Goal: Communication & Community: Answer question/provide support

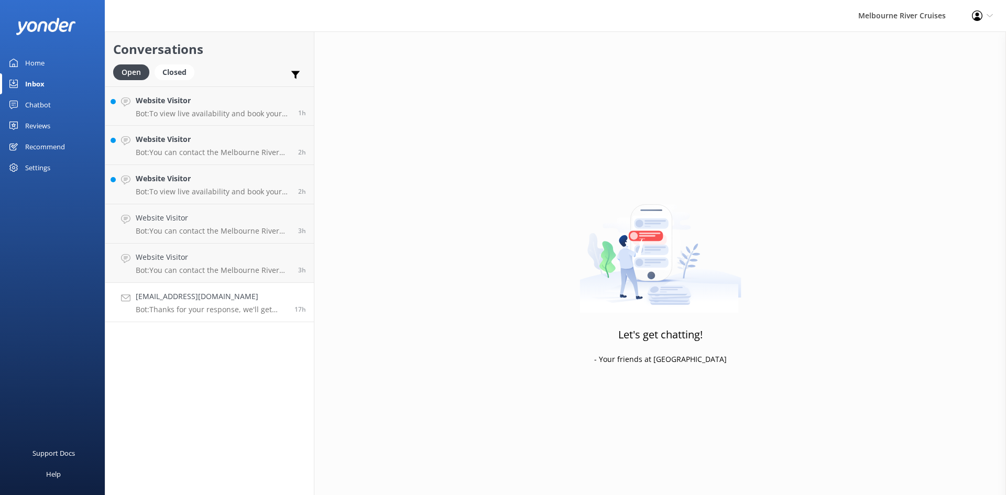
click at [175, 307] on p "Bot: Thanks for your response, we'll get back to you as soon as we can during o…" at bounding box center [211, 309] width 151 height 9
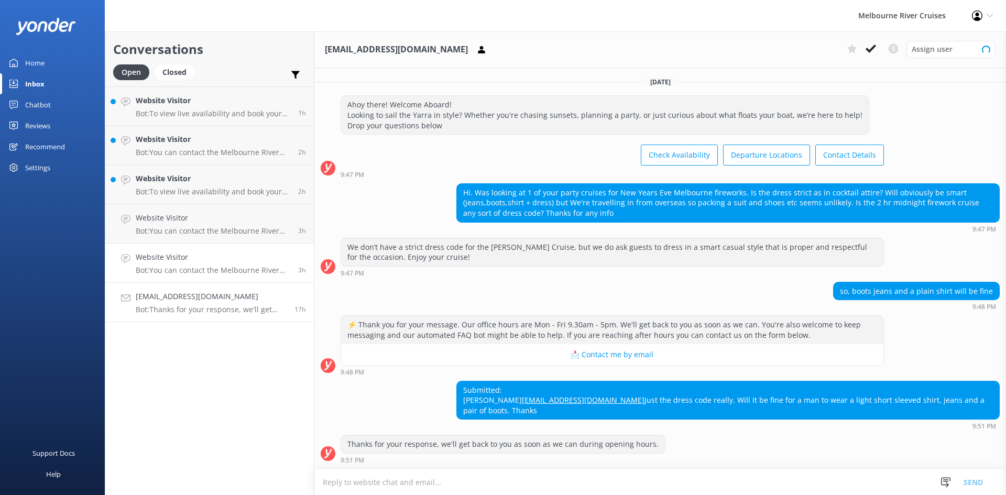
scroll to position [60, 0]
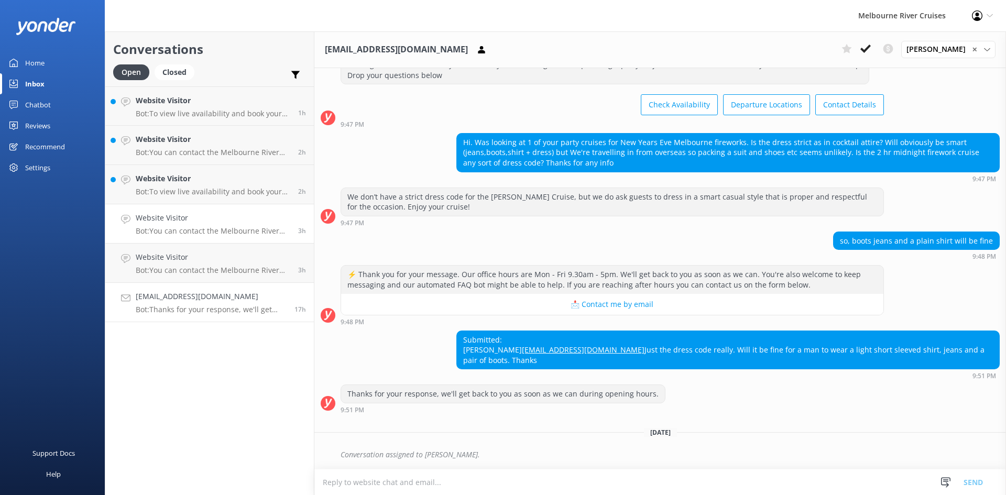
drag, startPoint x: 177, startPoint y: 268, endPoint x: 178, endPoint y: 240, distance: 27.8
click at [178, 266] on p "Bot: You can contact the Melbourne River Cruises team by emailing [EMAIL_ADDRES…" at bounding box center [213, 270] width 155 height 9
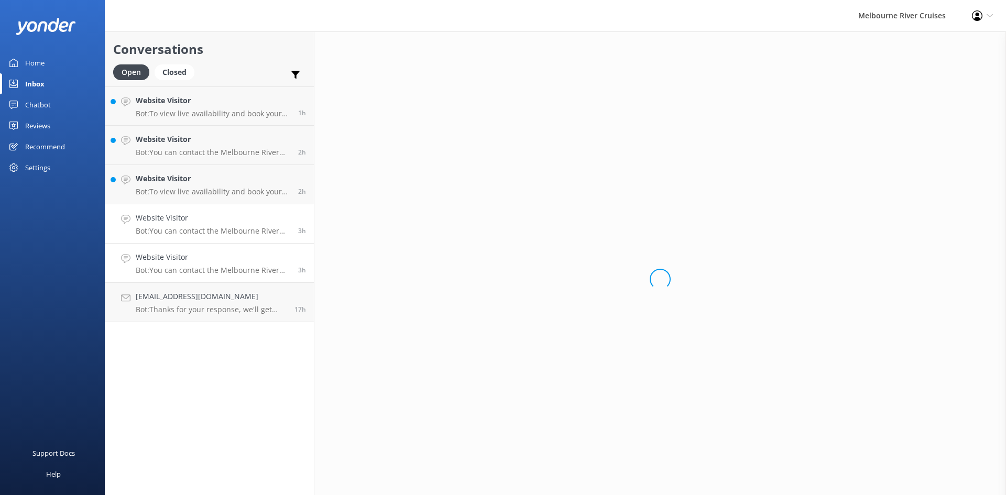
click at [180, 215] on h4 "Website Visitor" at bounding box center [213, 218] width 155 height 12
